Goal: Use online tool/utility: Utilize a website feature to perform a specific function

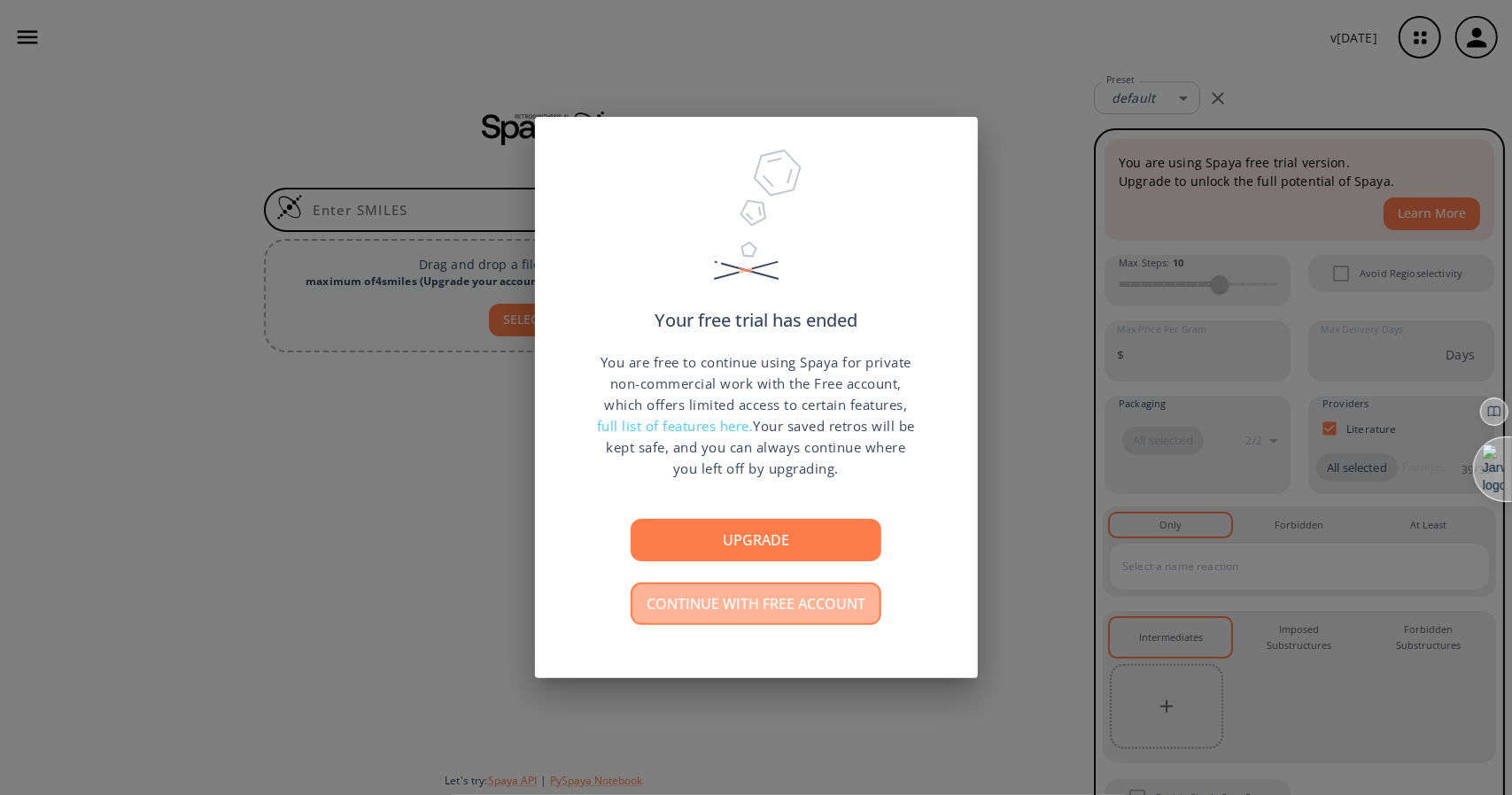
click at [725, 610] on button "Continue with free account" at bounding box center [756, 603] width 251 height 43
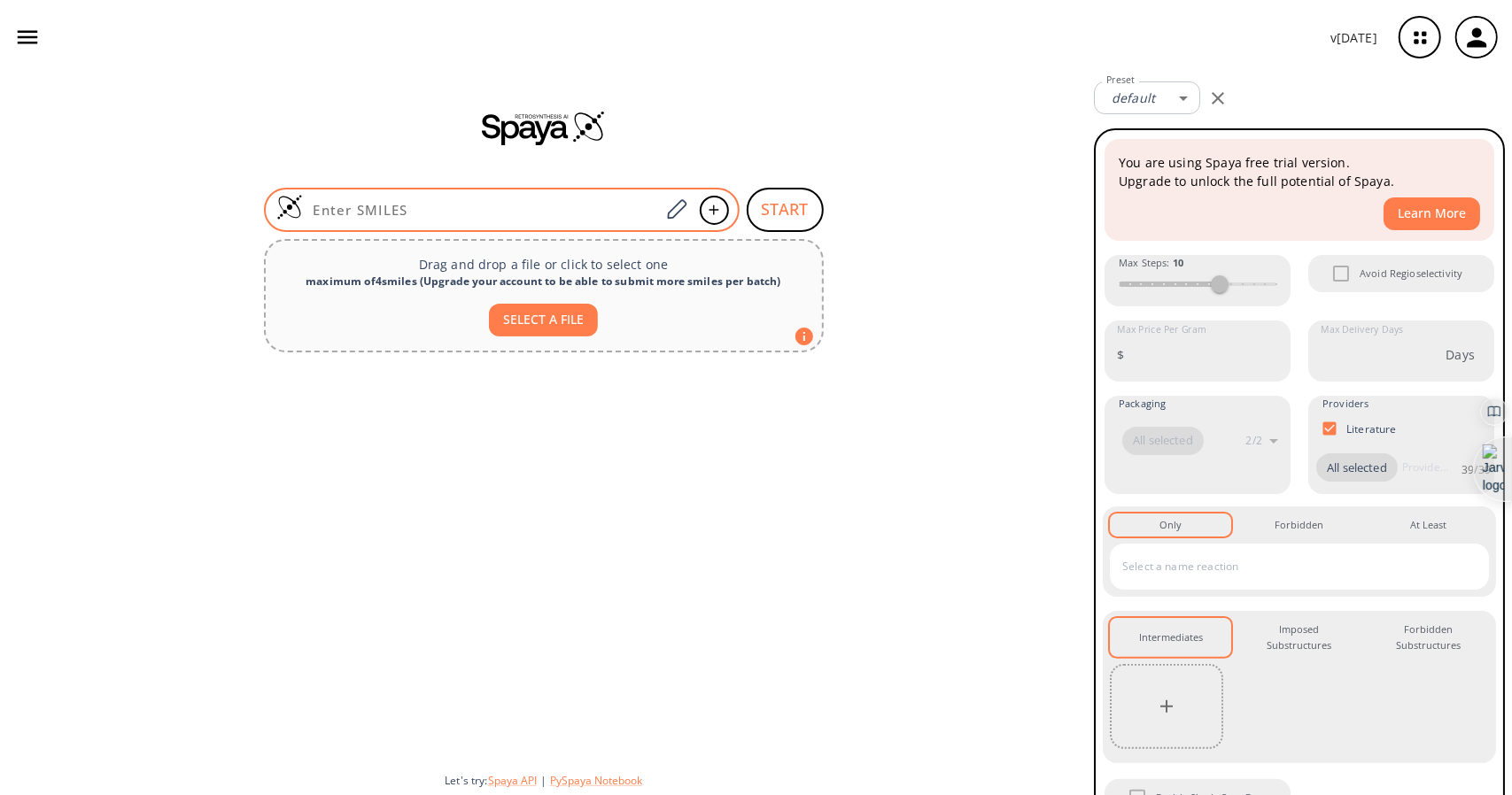
click at [372, 205] on input at bounding box center [481, 210] width 357 height 18
paste input "C1=CC=C(C=C1)CN(CCCl)CC2=CC=CC=C2"
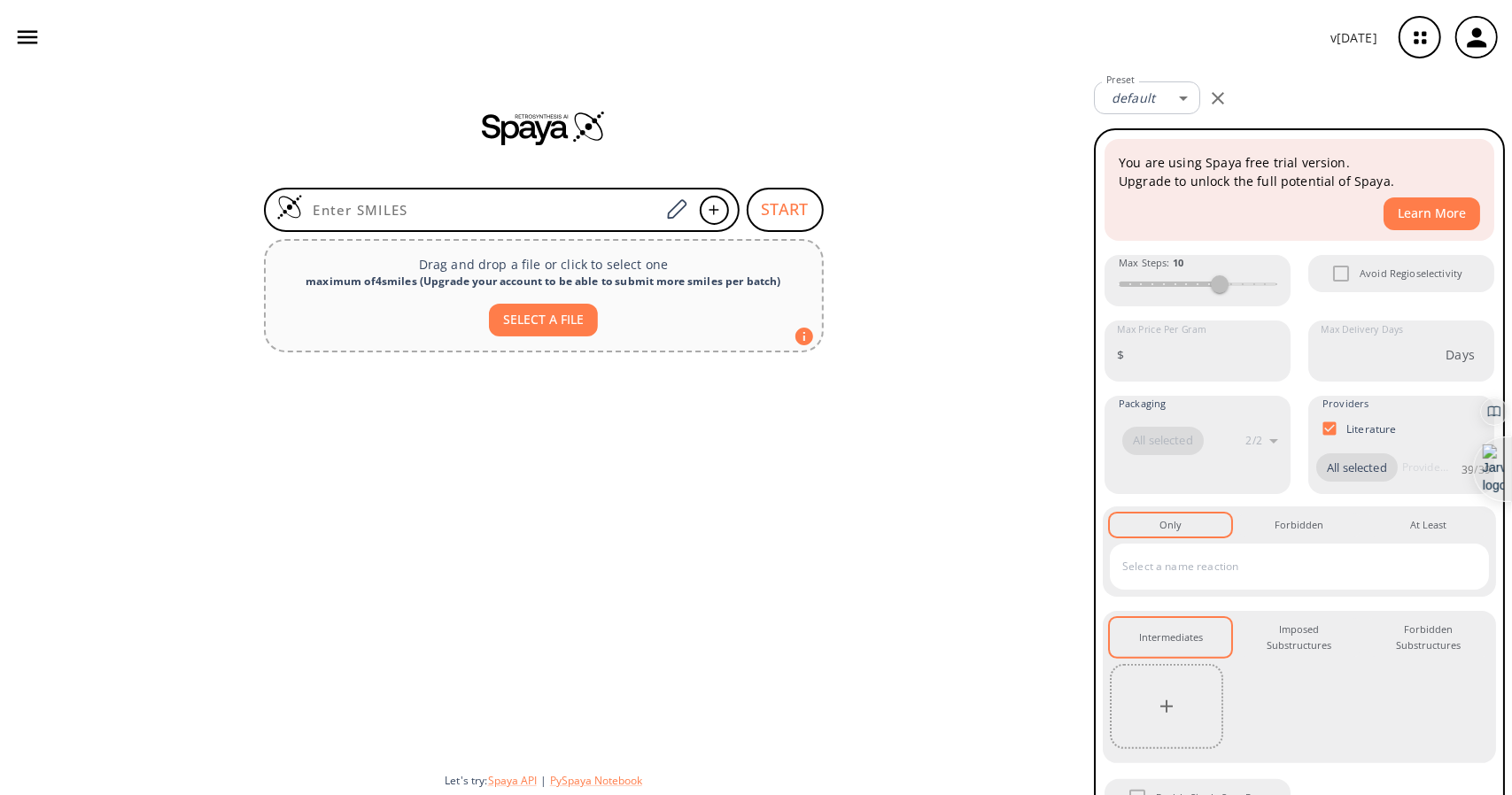
type input "C1=CC=C(C=C1)CN(CCCl)CC2=CC=CC=C2"
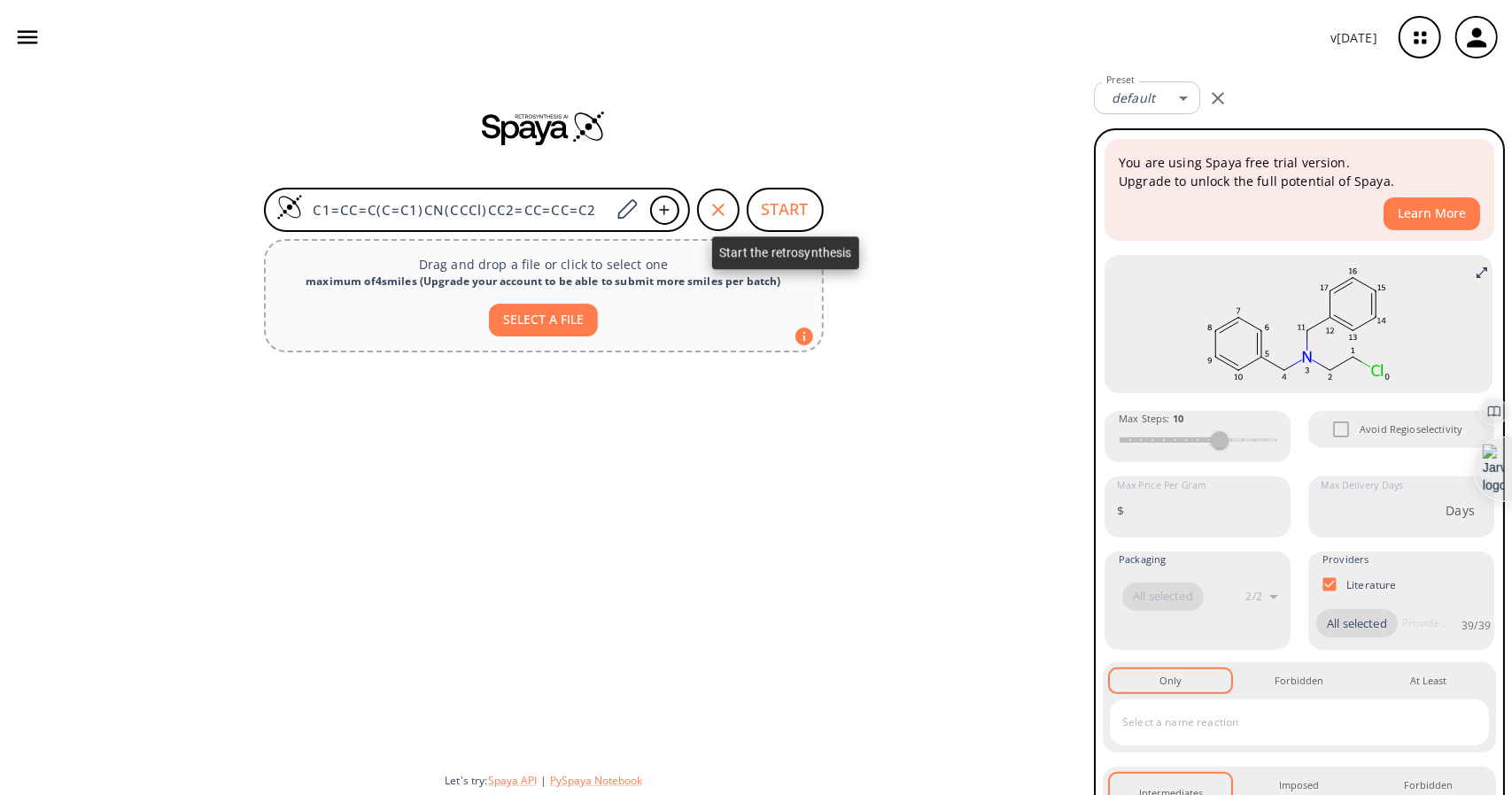
click at [808, 210] on button "START" at bounding box center [785, 210] width 77 height 45
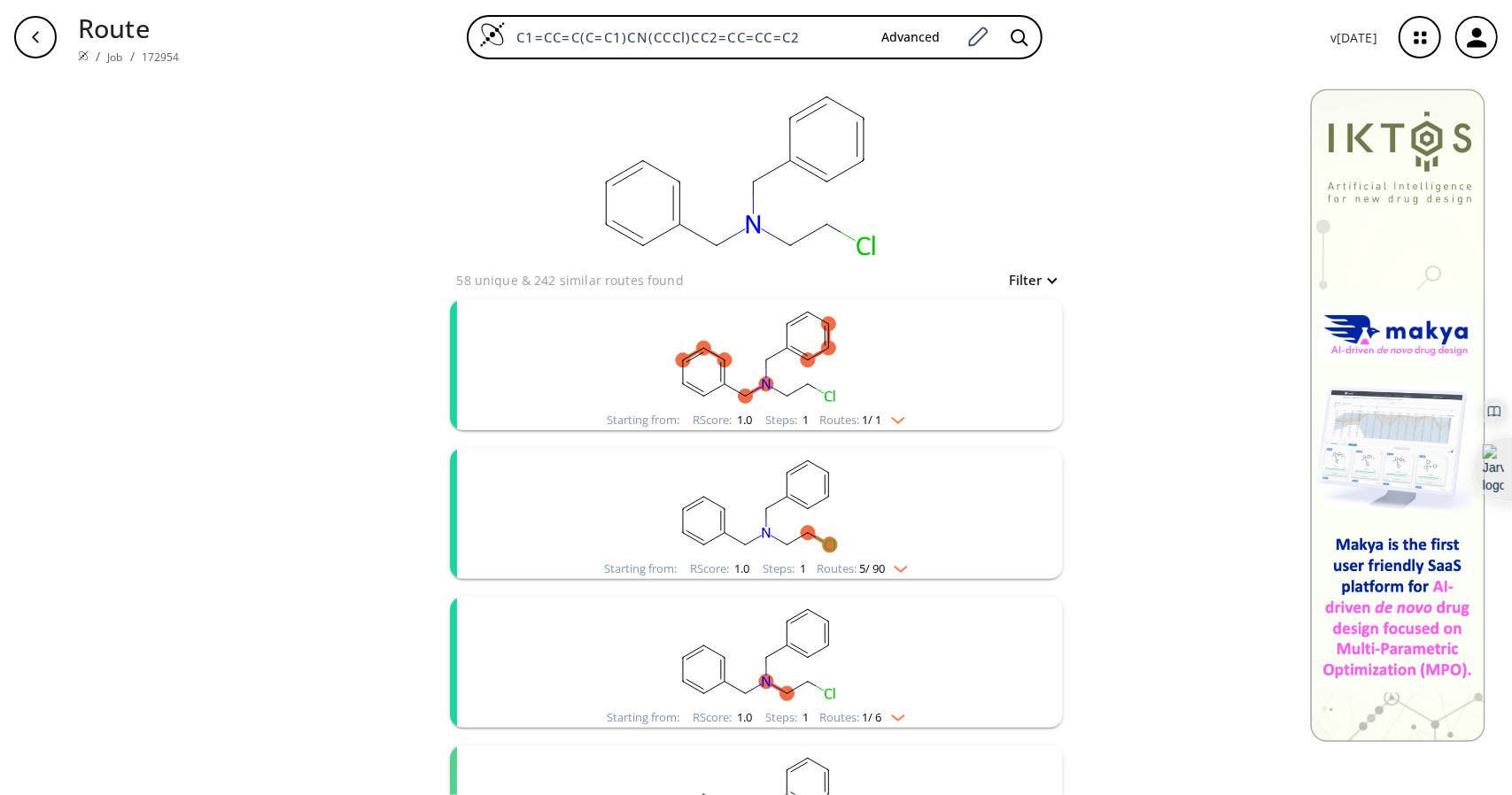
click at [854, 368] on rect "clusters" at bounding box center [756, 354] width 460 height 111
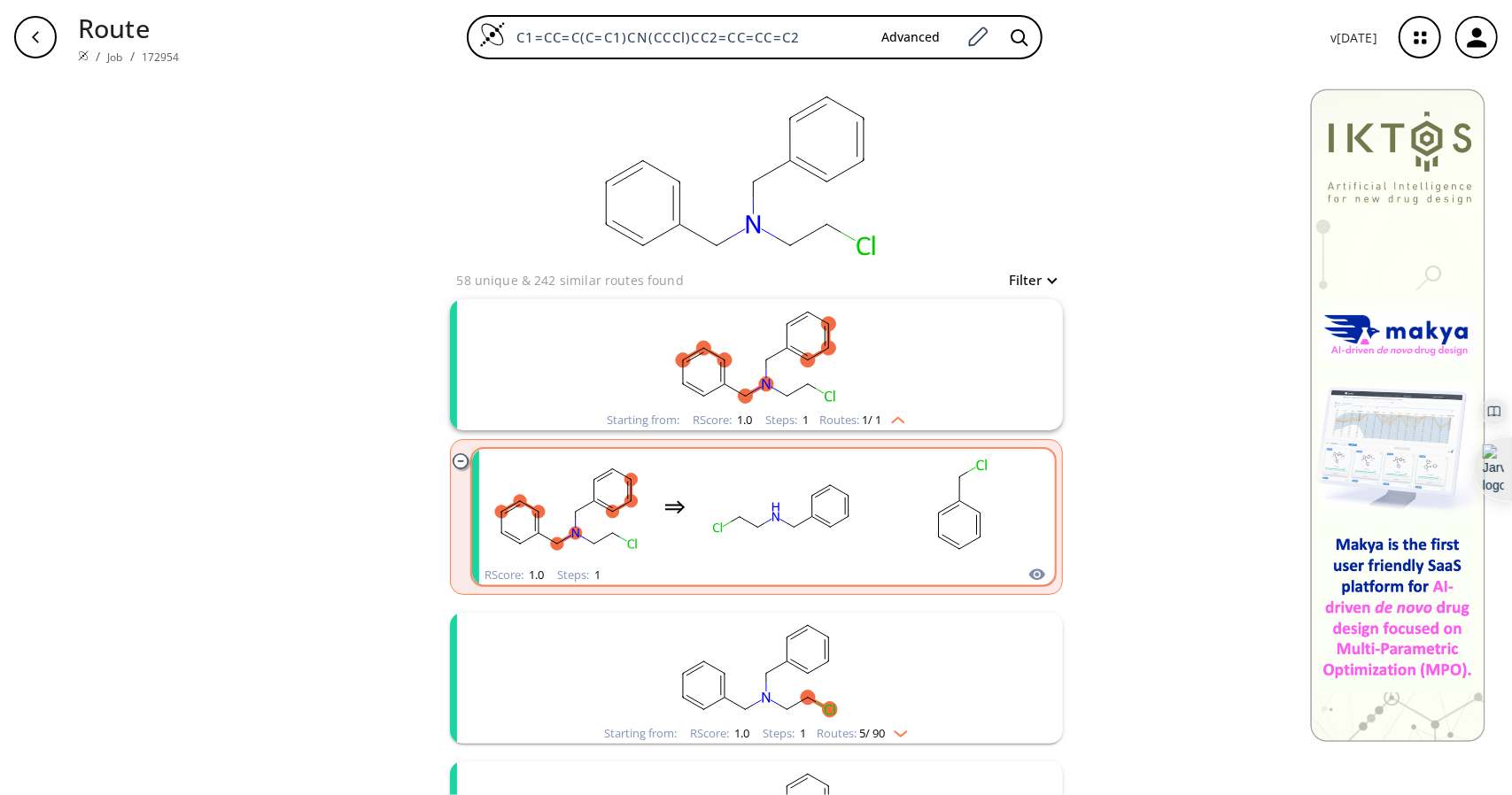
click at [721, 511] on rect "clusters" at bounding box center [782, 507] width 159 height 111
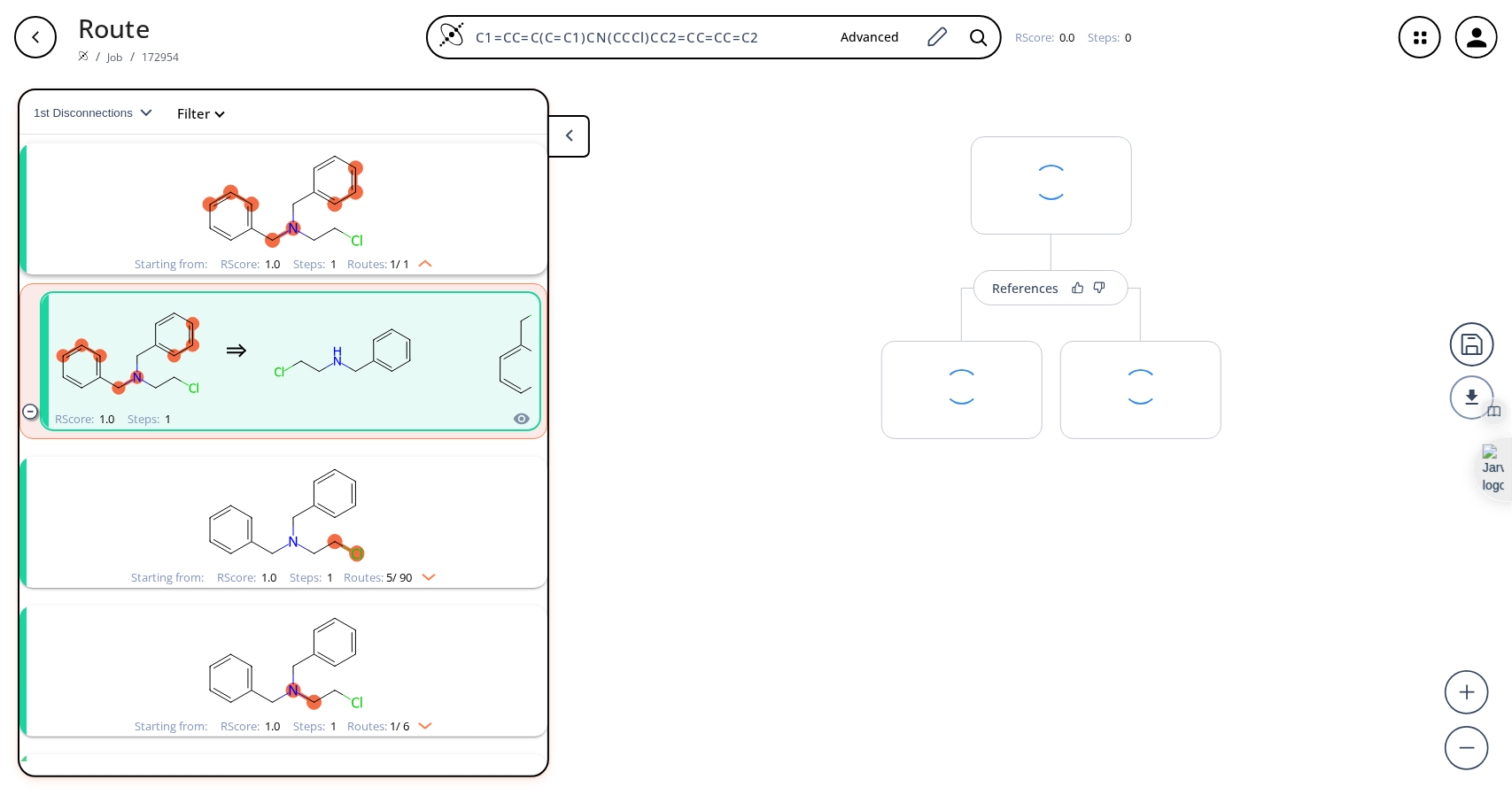
scroll to position [40, 0]
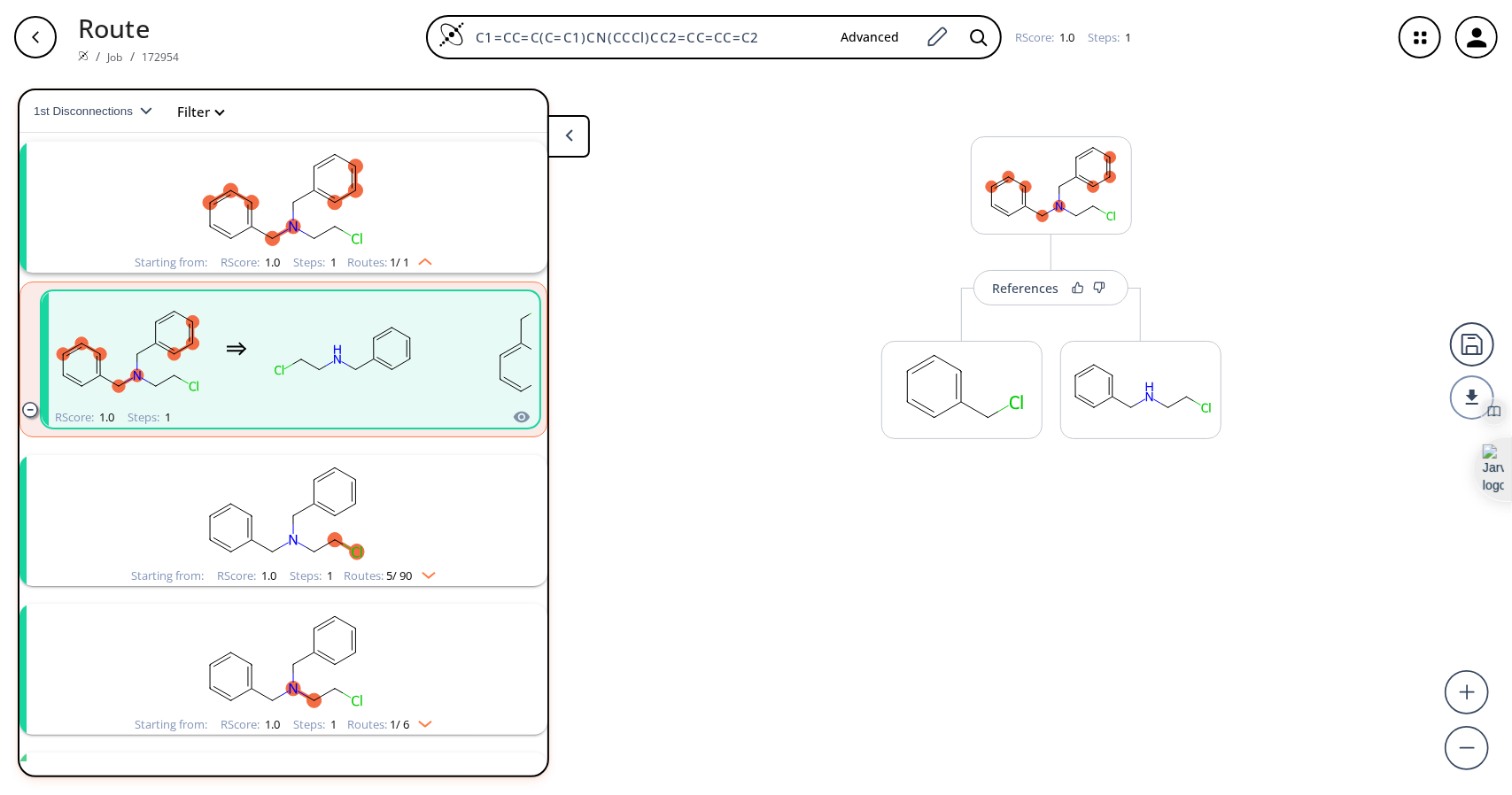
click at [371, 547] on rect "clusters" at bounding box center [283, 511] width 460 height 111
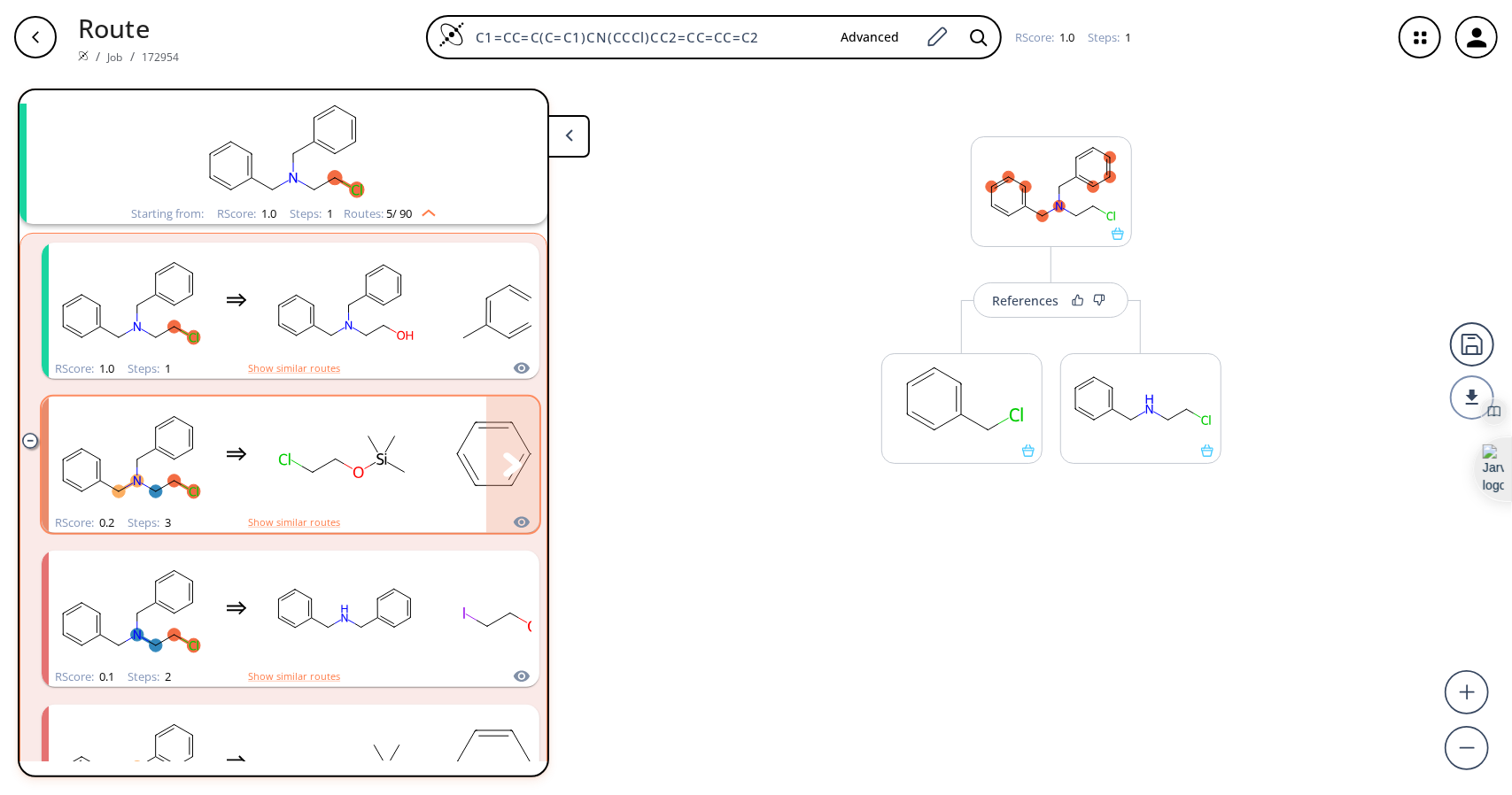
scroll to position [571, 0]
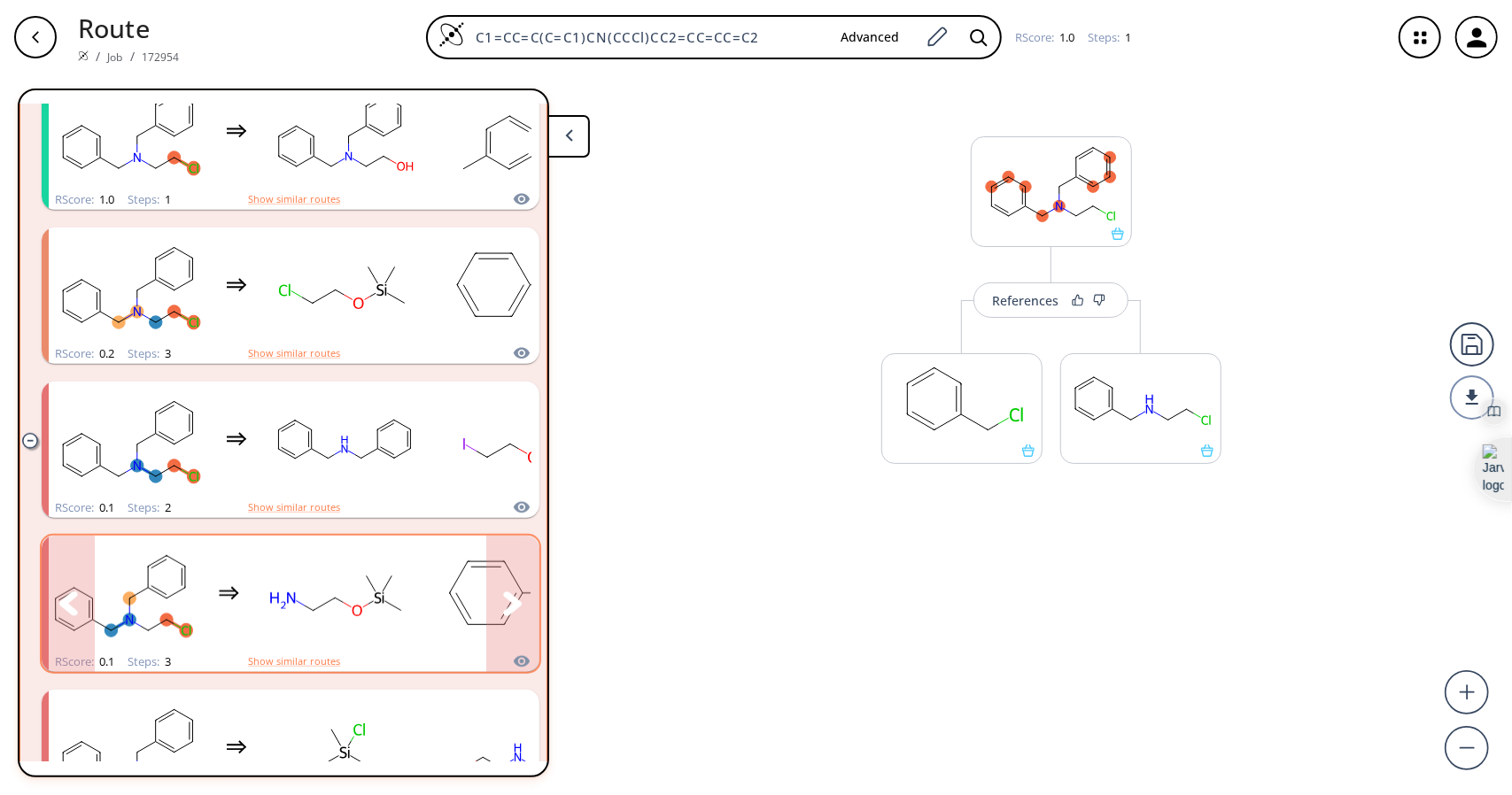
click at [514, 595] on icon "clusters" at bounding box center [513, 603] width 20 height 25
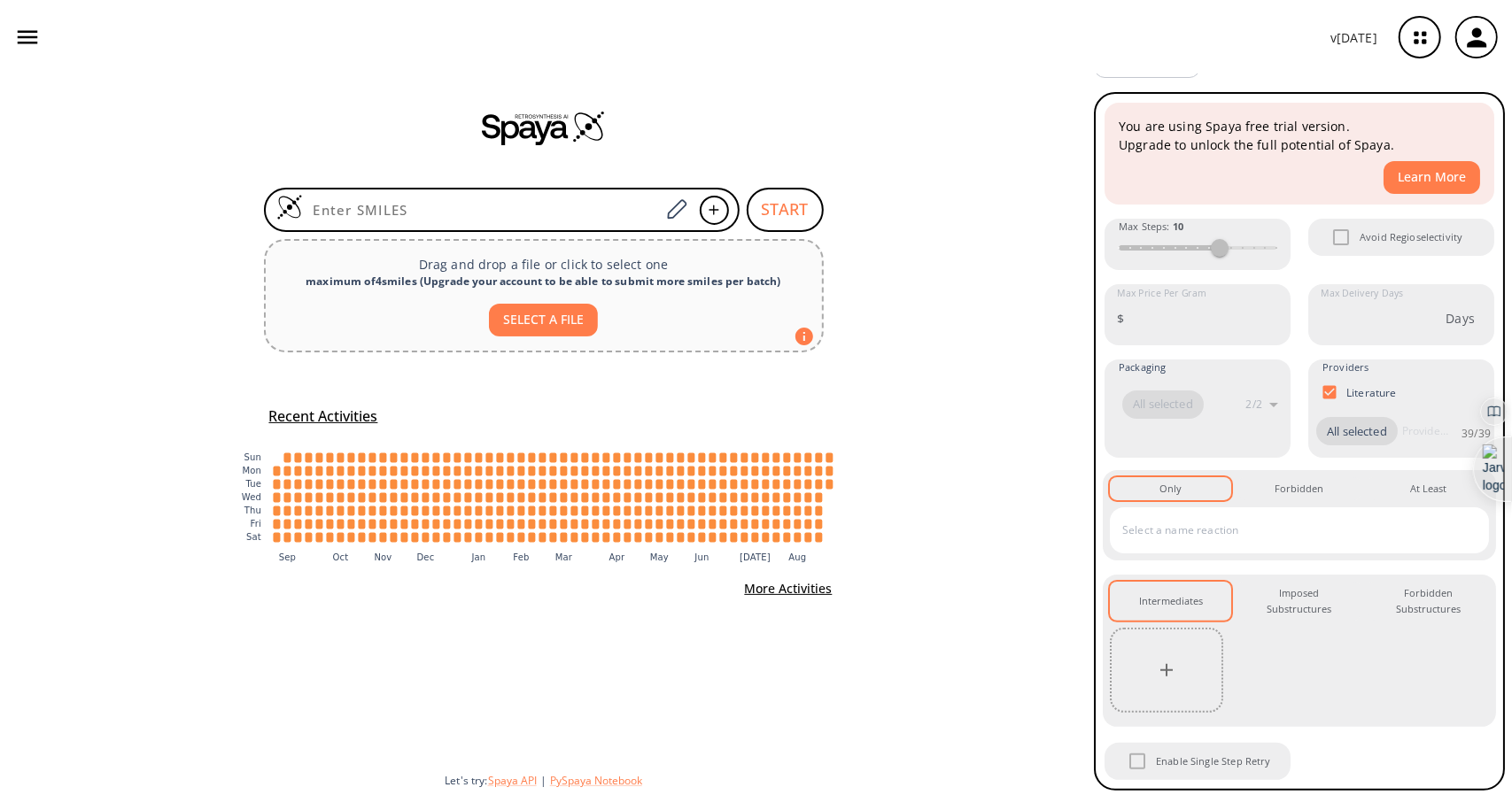
scroll to position [39, 0]
